Goal: Task Accomplishment & Management: Complete application form

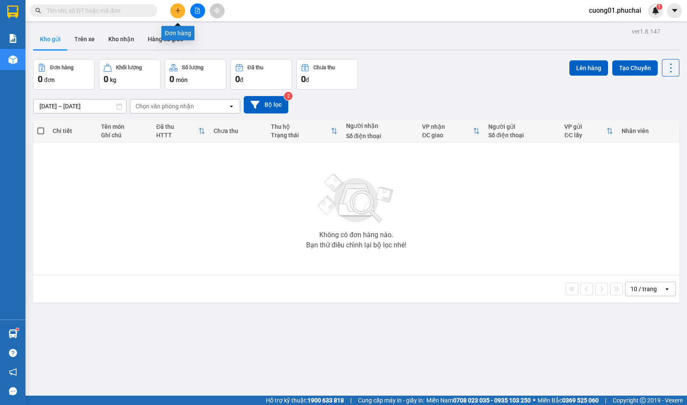
click at [177, 14] on button at bounding box center [177, 10] width 15 height 15
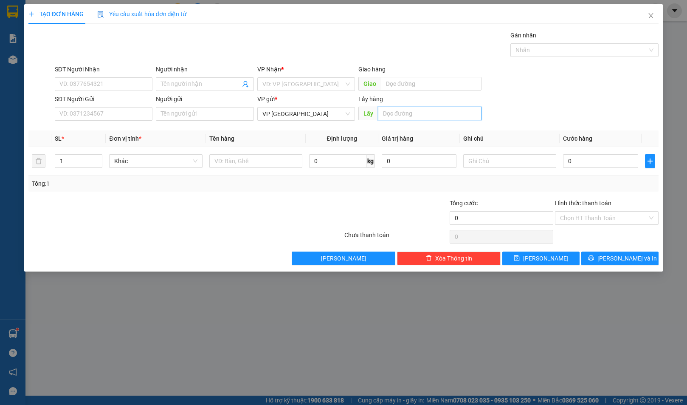
click at [389, 119] on input "text" at bounding box center [430, 114] width 104 height 14
type input "BXE"
click at [123, 117] on input "SĐT Người Gửi" at bounding box center [104, 114] width 98 height 14
click at [198, 116] on input "Người gửi" at bounding box center [205, 114] width 98 height 14
click at [84, 110] on input "SĐT Người Gửi" at bounding box center [104, 114] width 98 height 14
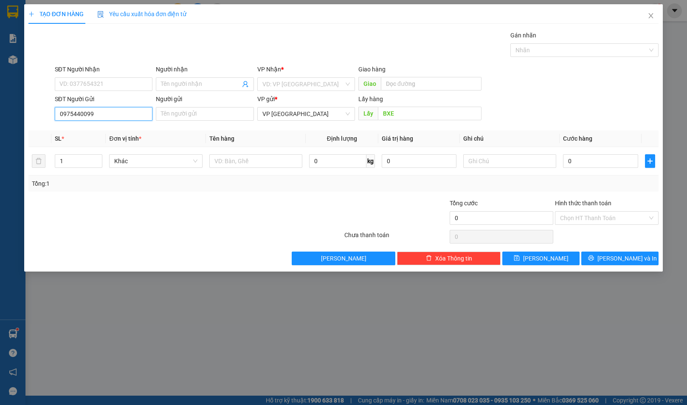
type input "0975956281"
type input "0358716695"
type input "ĐỊNH"
type input "đường tránh"
type input "HIỆP"
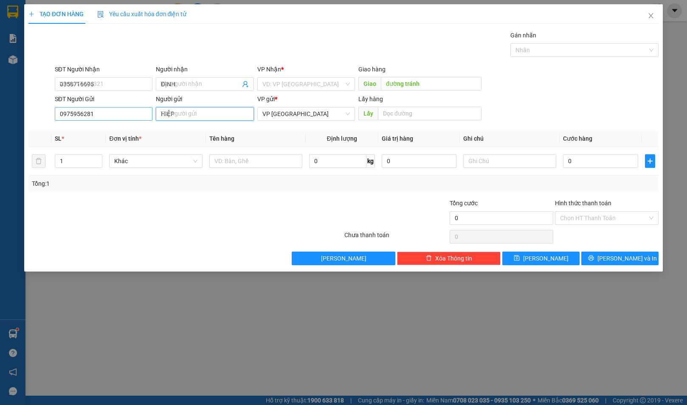
type input "100.000"
type input "[PERSON_NAME] - H20 KQH [PERSON_NAME]"
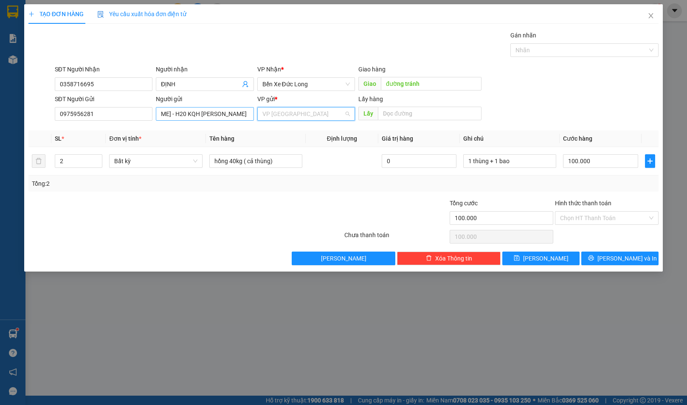
scroll to position [0, 0]
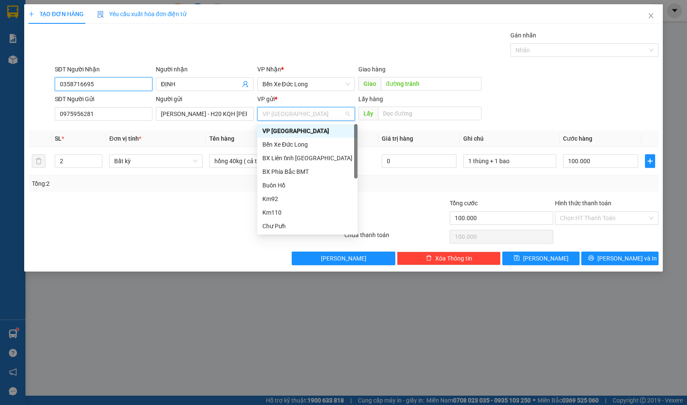
click at [112, 89] on input "0358716695" at bounding box center [104, 84] width 98 height 14
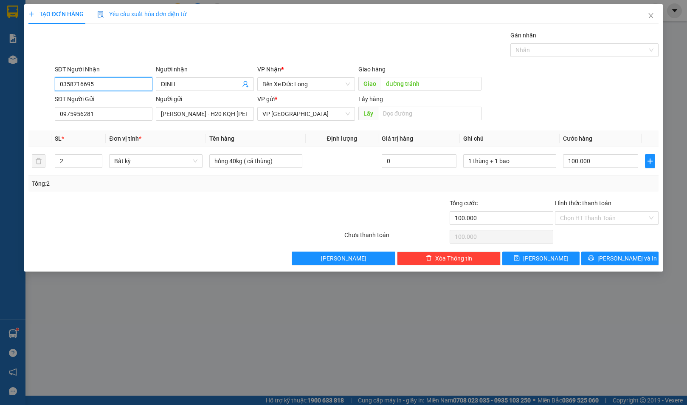
click at [112, 89] on input "0358716695" at bounding box center [104, 84] width 98 height 14
click at [316, 84] on span "Bến Xe Đức Long" at bounding box center [305, 84] width 87 height 13
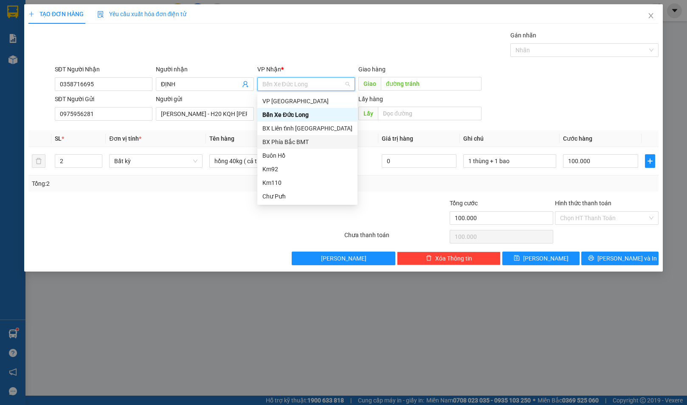
click at [302, 143] on div "BX Phía Bắc BMT" at bounding box center [307, 141] width 90 height 9
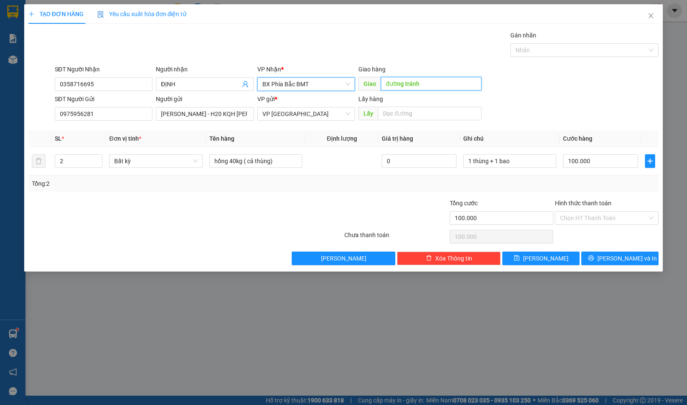
click at [431, 81] on input "đường tránh" at bounding box center [431, 84] width 101 height 14
type input "CẦU KRONG NO"
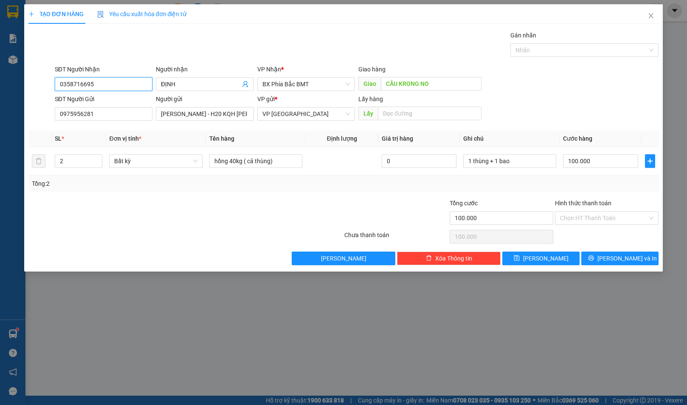
click at [115, 84] on input "0358716695" at bounding box center [104, 84] width 98 height 14
type input "0345259335"
click at [222, 88] on input "ĐỊNH" at bounding box center [200, 83] width 79 height 9
drag, startPoint x: 205, startPoint y: 84, endPoint x: 161, endPoint y: 81, distance: 43.4
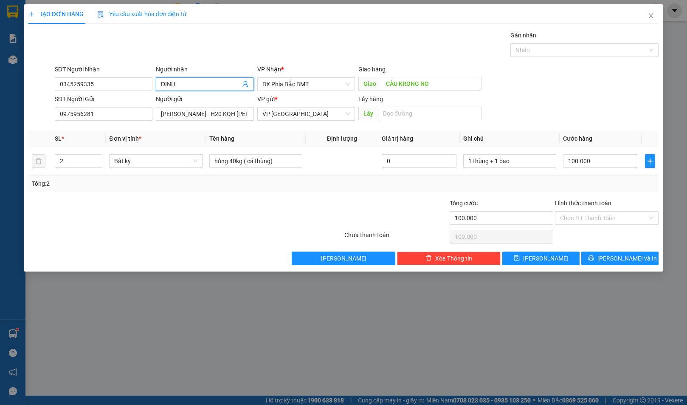
click at [161, 81] on input "ĐỊNH" at bounding box center [200, 83] width 79 height 9
type input "[PERSON_NAME]"
drag, startPoint x: 185, startPoint y: 166, endPoint x: 189, endPoint y: 164, distance: 4.6
click at [185, 166] on span "Bất kỳ" at bounding box center [155, 161] width 83 height 13
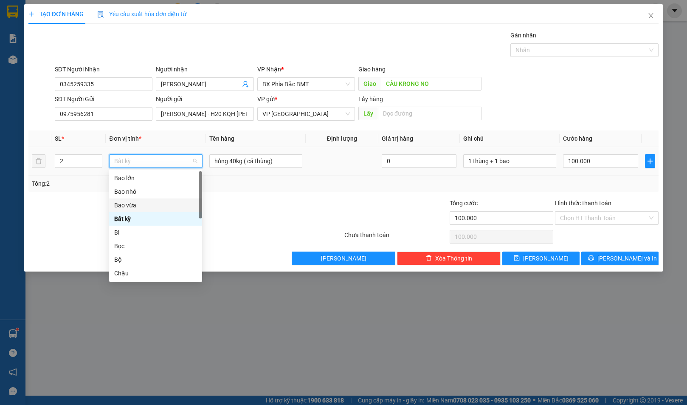
scroll to position [127, 0]
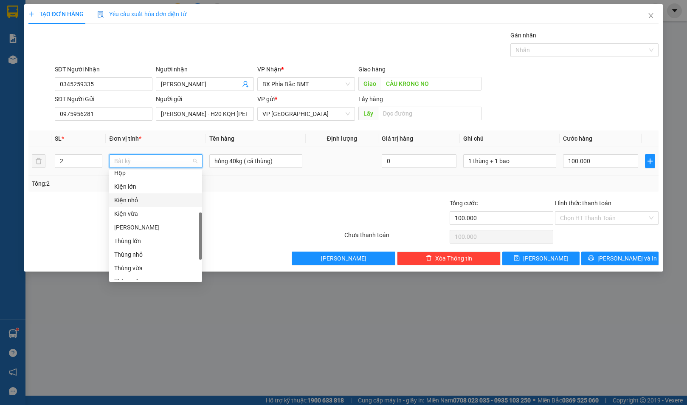
click at [138, 198] on div "Kiện nhỏ" at bounding box center [155, 199] width 83 height 9
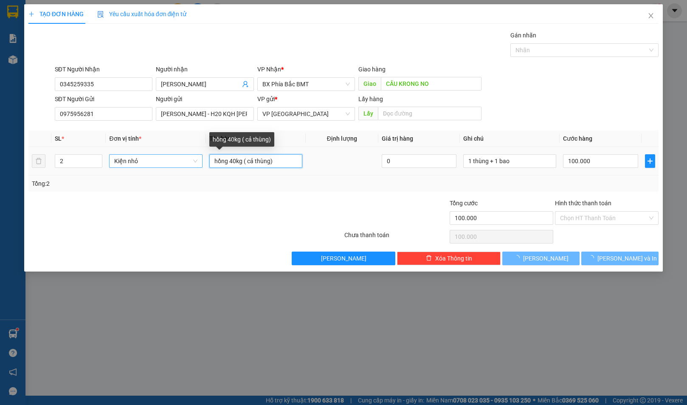
type input "0"
drag, startPoint x: 287, startPoint y: 162, endPoint x: 197, endPoint y: 165, distance: 89.6
click at [197, 165] on tr "2 Kiện nhỏ hồng 40kg ( cả thùng) 0 1 thùng + 1 bao 0" at bounding box center [343, 161] width 630 height 28
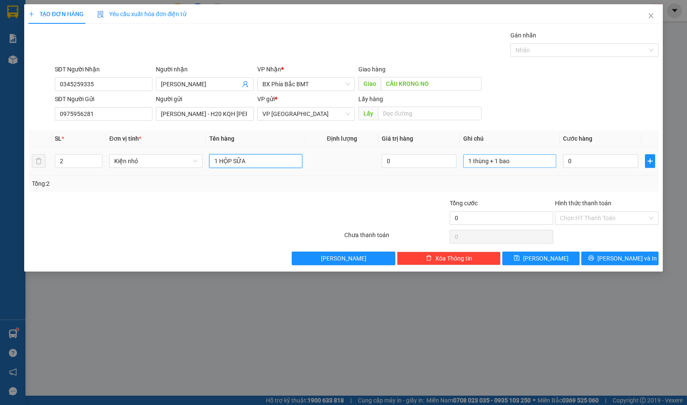
type input "1 HỘP SỮA"
drag, startPoint x: 545, startPoint y: 160, endPoint x: 440, endPoint y: 168, distance: 105.6
click at [440, 168] on tr "2 Kiện nhỏ 1 HỘP SỮA 0 1 thùng + 1 bao 0" at bounding box center [343, 161] width 630 height 28
type input "0972747906 NẾU SỐ KIA KHÔNG GỌI DC THÌ GỌI SỐ NÀY"
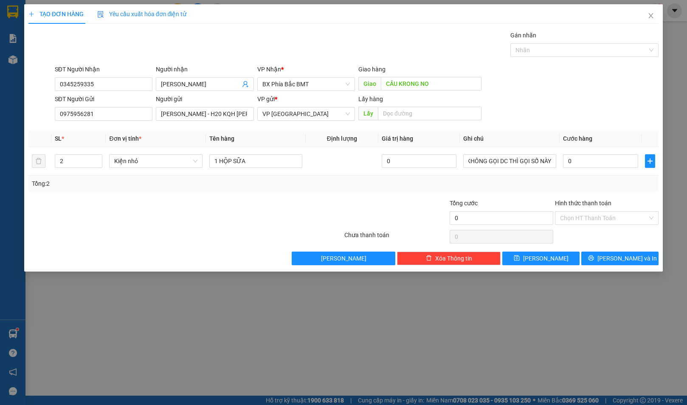
click at [537, 190] on div "Tổng: 2" at bounding box center [343, 183] width 630 height 16
click at [592, 158] on input "0" at bounding box center [600, 161] width 75 height 14
type input "5"
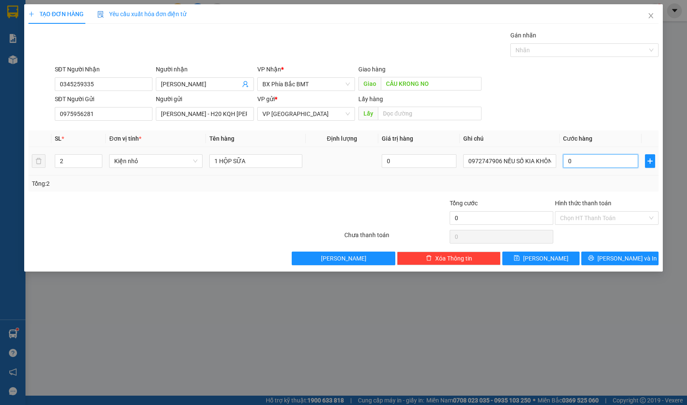
type input "5"
type input "50"
type input "500"
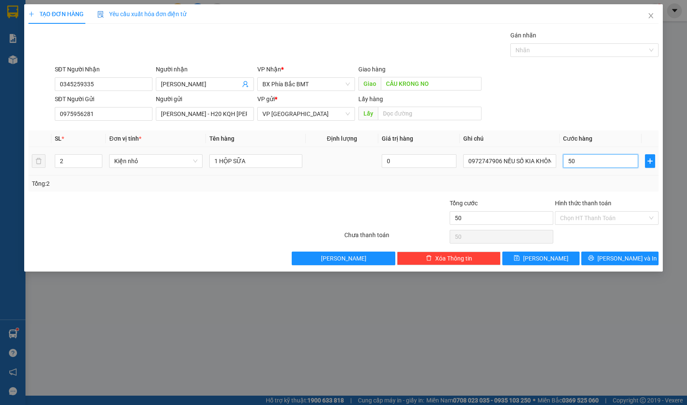
type input "500"
type input "5.000"
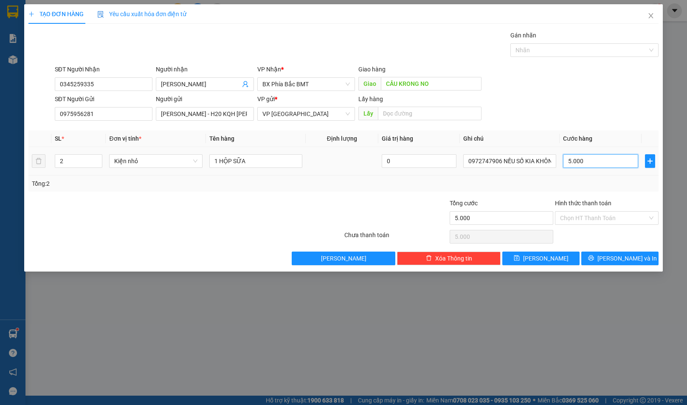
type input "50.000"
type input "5.000"
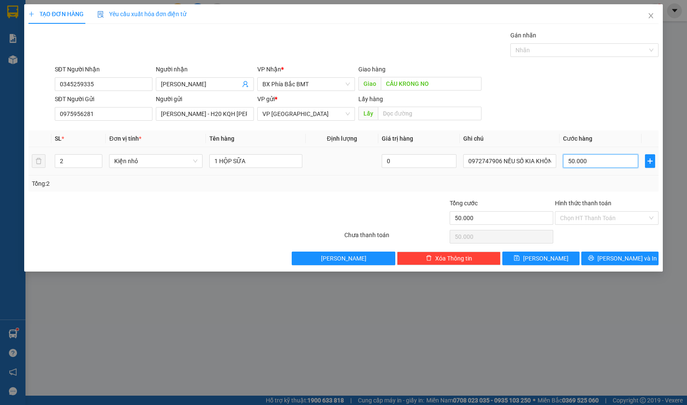
type input "5.000"
type input "500"
type input "50"
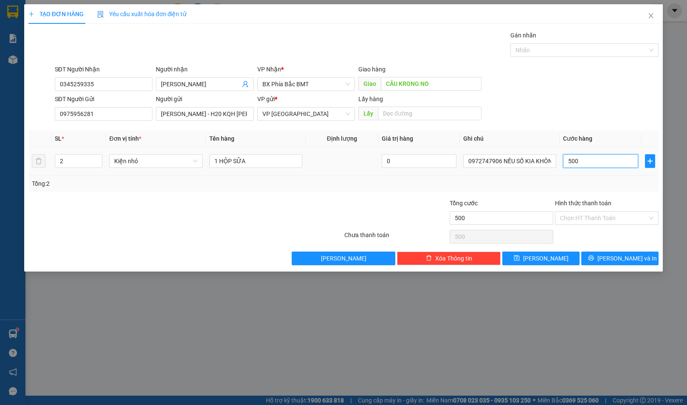
type input "50"
type input "5"
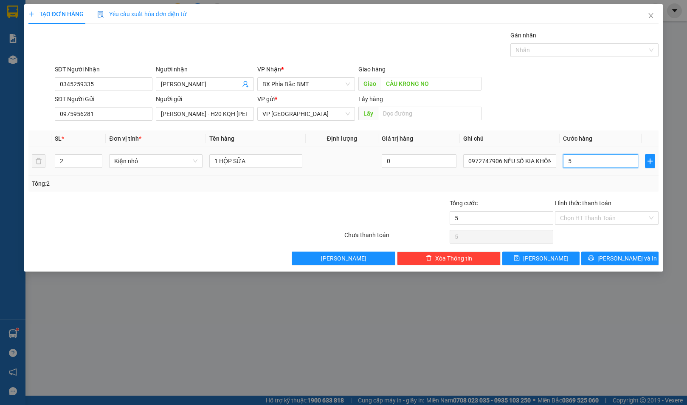
type input "0"
type input "4"
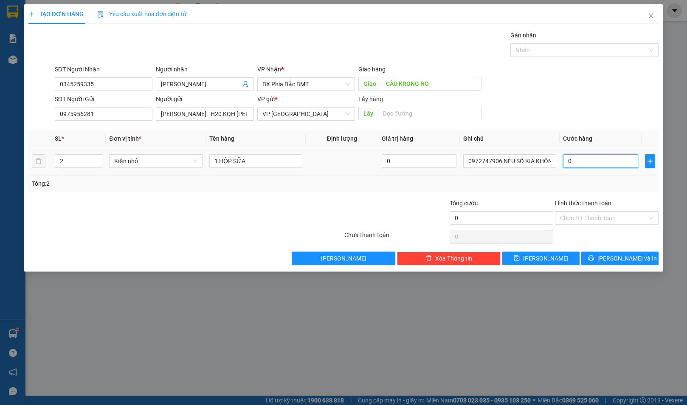
type input "04"
type input "40"
type input "040"
type input "400"
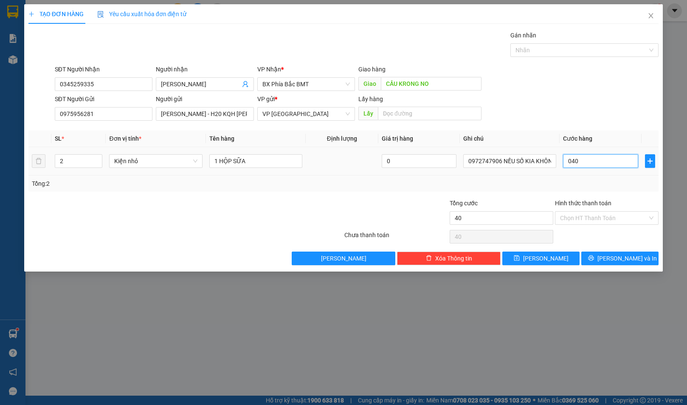
type input "400"
type input "0.400"
type input "4.000"
type input "04.000"
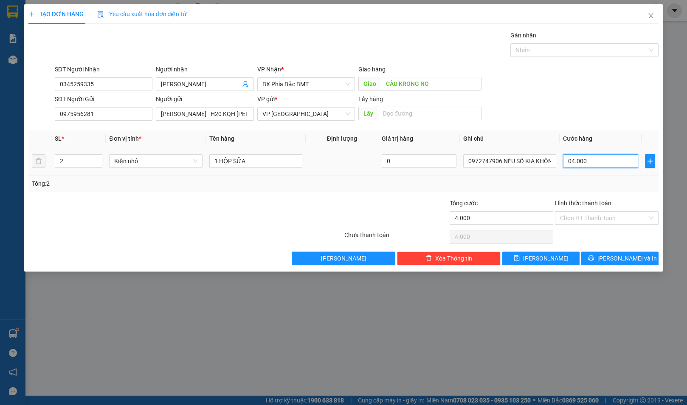
type input "400"
type input "0.400"
type input "40"
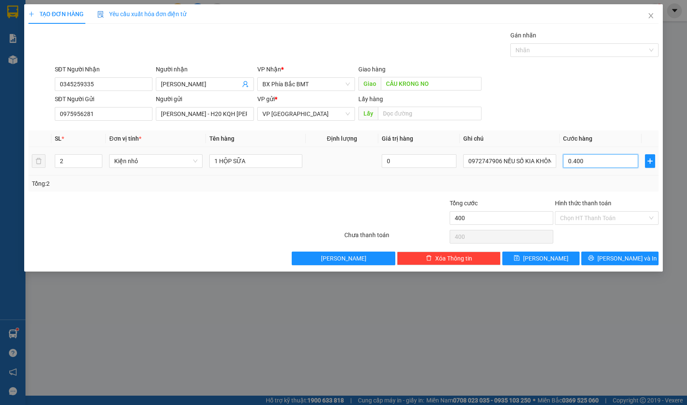
type input "040"
type input "4"
type input "04"
type input "0"
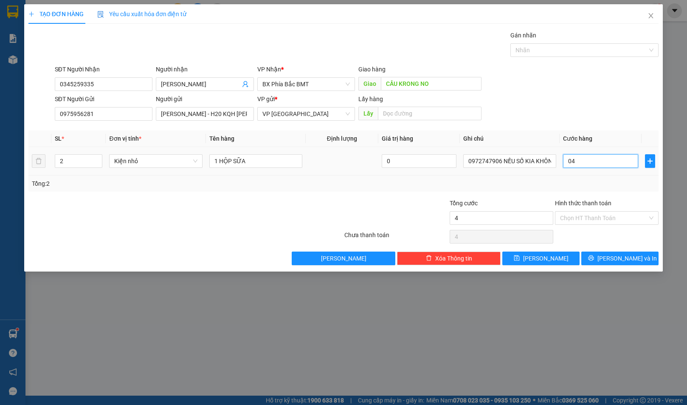
type input "0"
click at [592, 158] on input "0" at bounding box center [600, 161] width 75 height 14
type input "4"
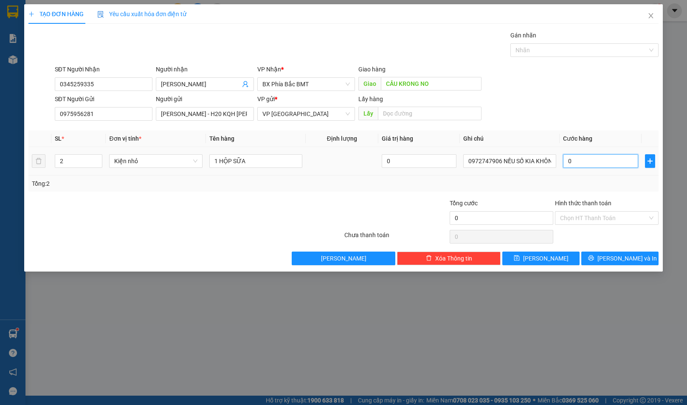
type input "4"
type input "40"
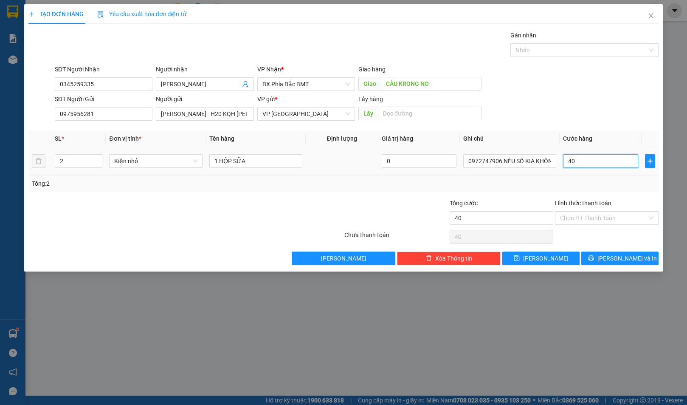
type input "400"
type input "4.000"
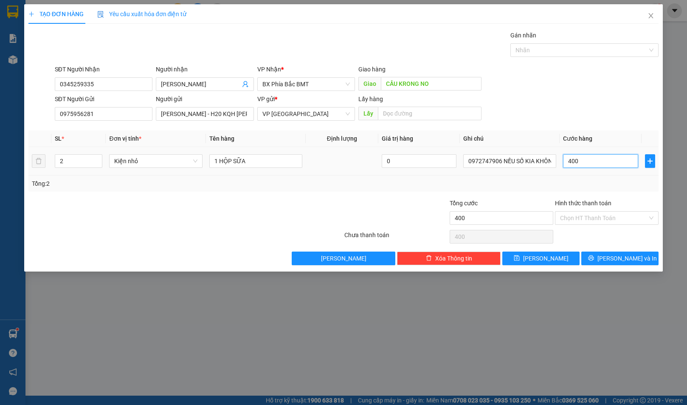
type input "4.000"
type input "40.000"
click at [577, 223] on input "Hình thức thanh toán" at bounding box center [603, 217] width 87 height 13
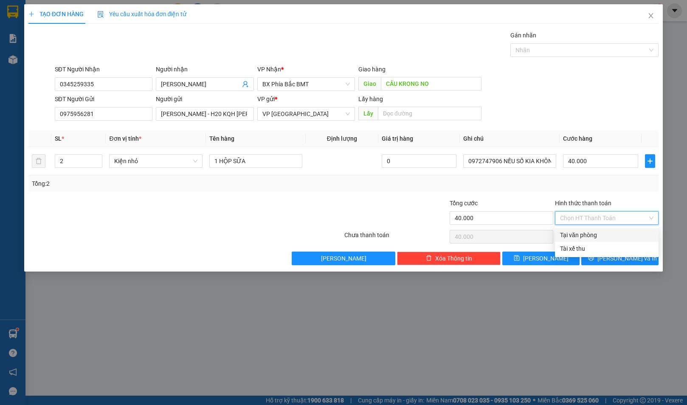
click at [581, 235] on div "Tại văn phòng" at bounding box center [606, 234] width 93 height 9
type input "0"
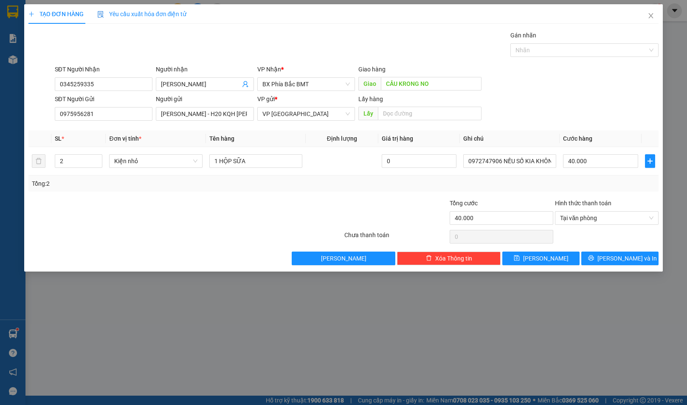
click at [317, 205] on div at bounding box center [290, 213] width 105 height 30
click at [612, 247] on div "Transit Pickup Surcharge Ids Transit Deliver Surcharge Ids Transit Deliver Surc…" at bounding box center [343, 148] width 630 height 234
click at [614, 257] on span "[PERSON_NAME] và In" at bounding box center [626, 257] width 59 height 9
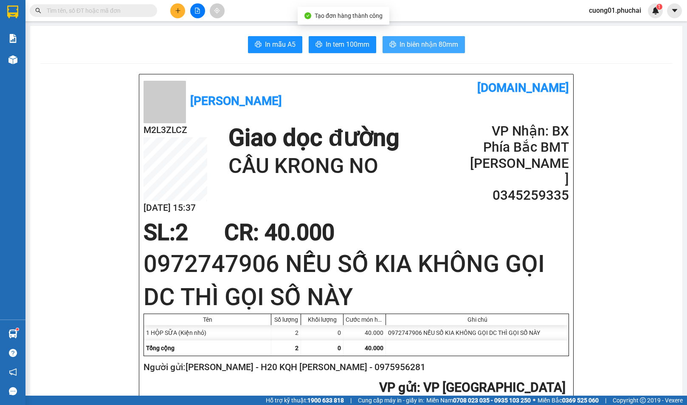
click at [440, 45] on span "In biên nhận 80mm" at bounding box center [428, 44] width 59 height 11
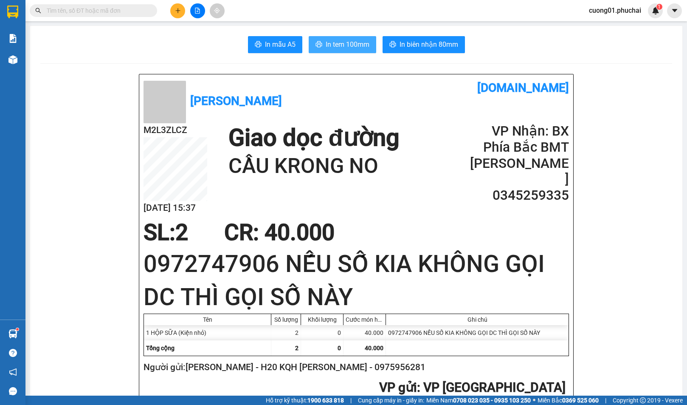
click at [357, 42] on span "In tem 100mm" at bounding box center [348, 44] width 44 height 11
